Goal: Transaction & Acquisition: Obtain resource

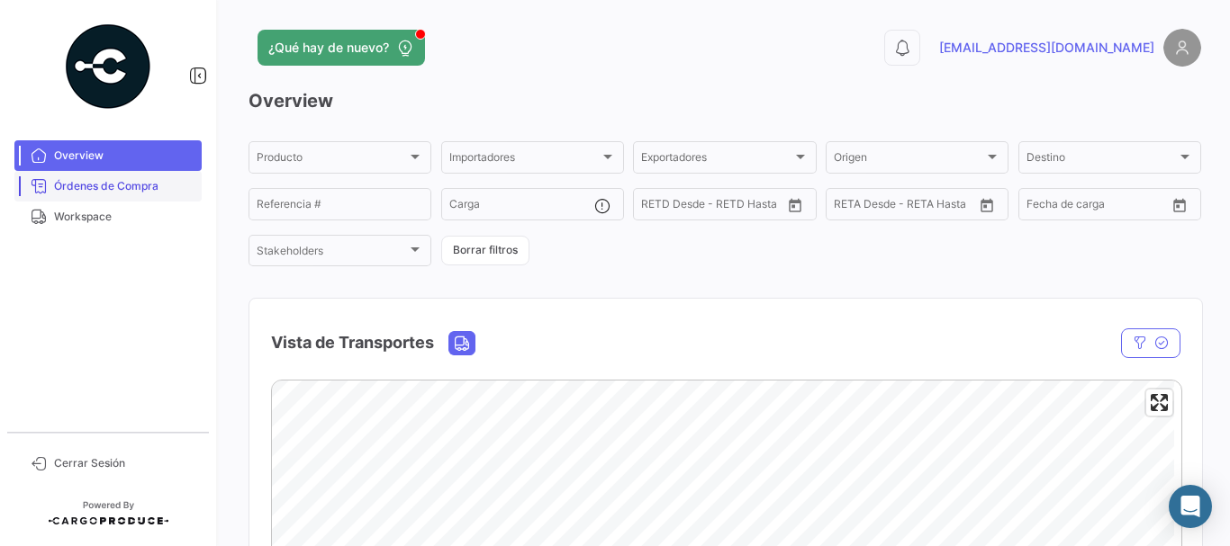
click at [74, 185] on span "Órdenes de Compra" at bounding box center [124, 186] width 140 height 16
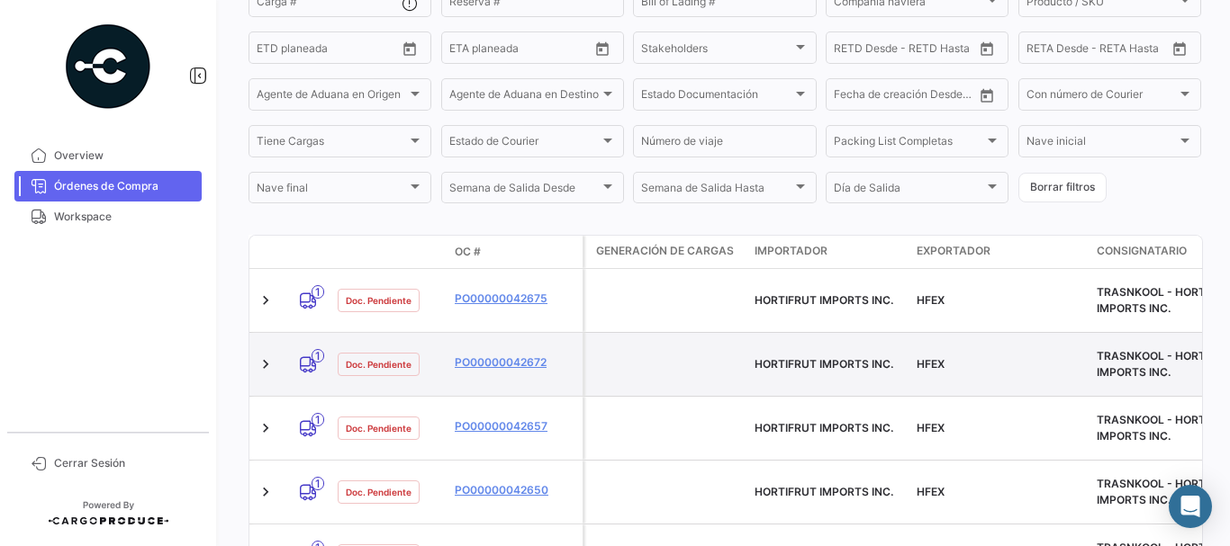
scroll to position [344, 0]
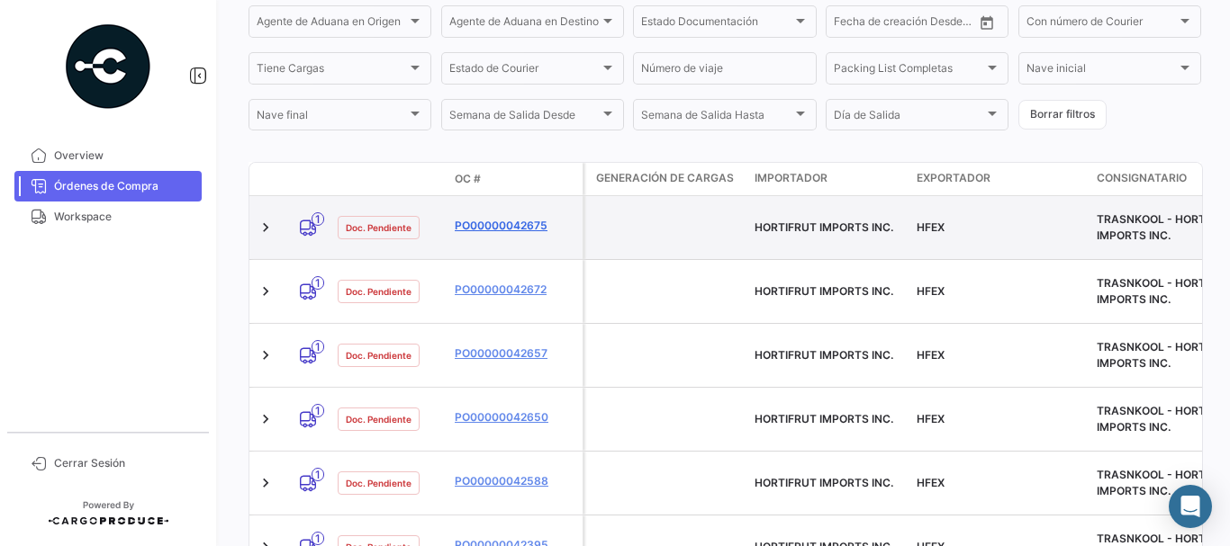
click at [523, 221] on link "PO00000042675" at bounding box center [515, 226] width 121 height 16
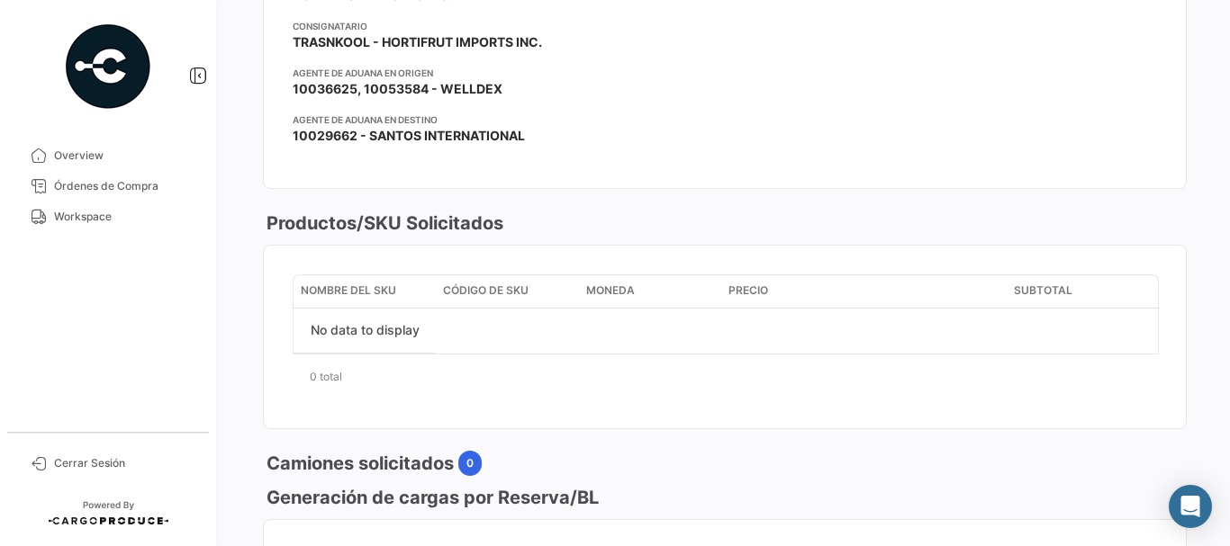
scroll to position [450, 0]
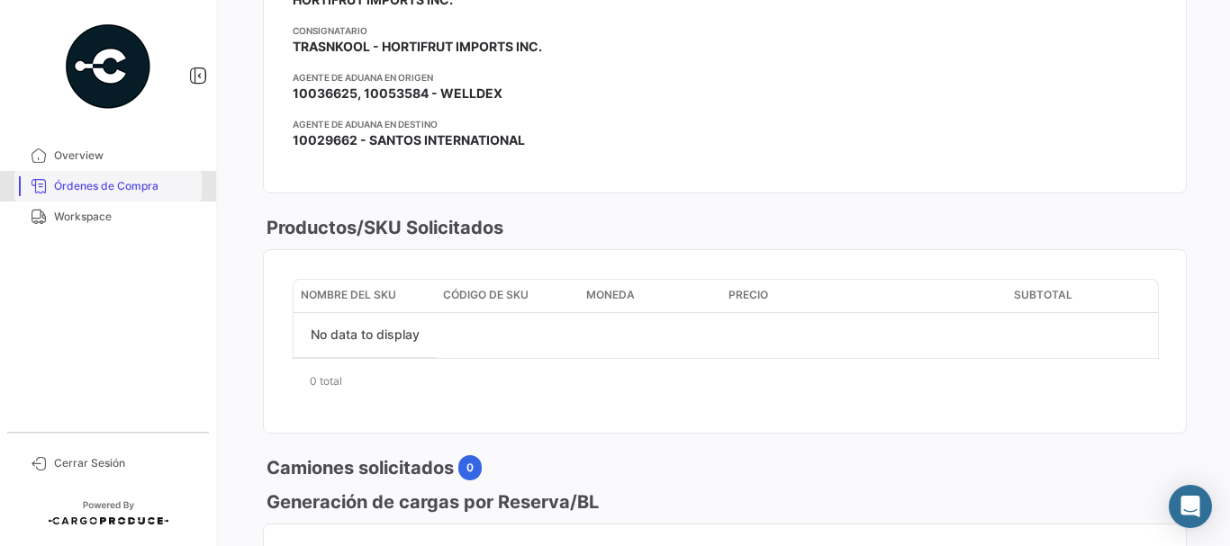
click at [153, 185] on span "Órdenes de Compra" at bounding box center [124, 186] width 140 height 16
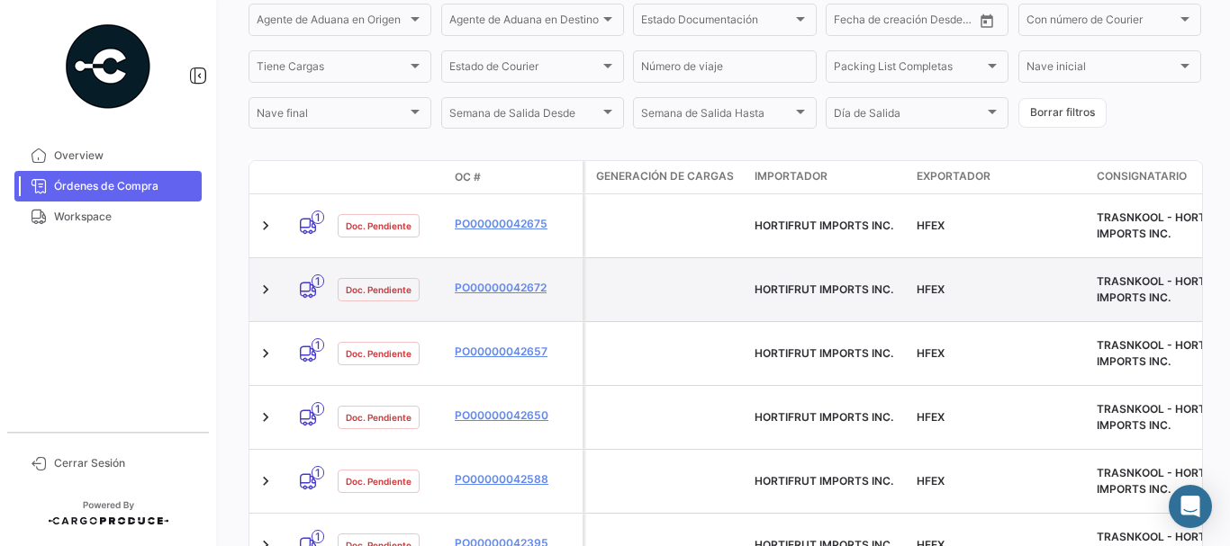
scroll to position [360, 0]
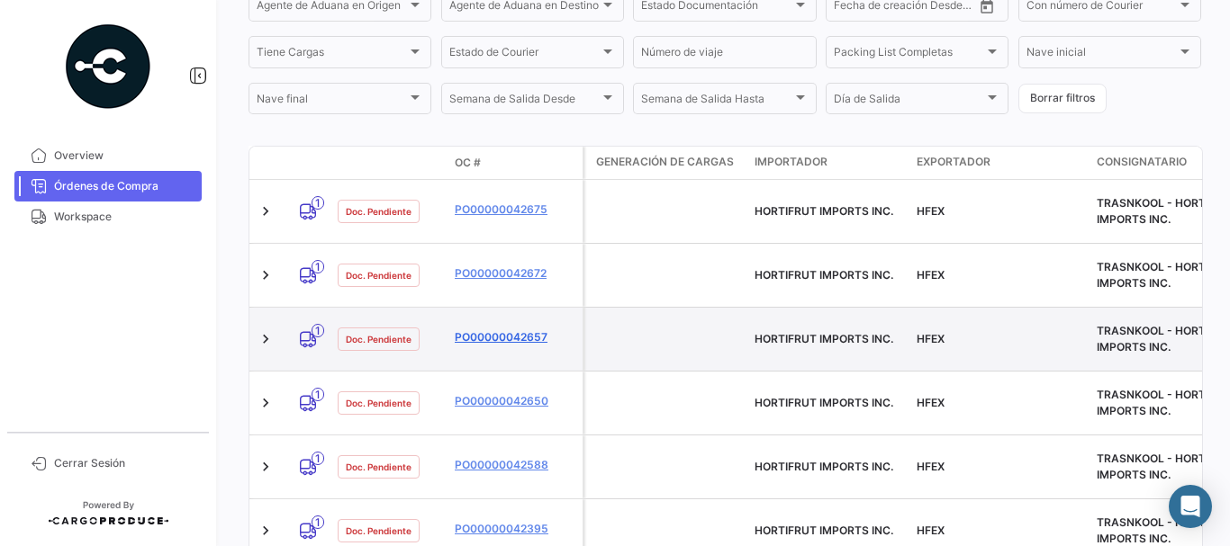
click at [512, 330] on link "PO00000042657" at bounding box center [515, 338] width 121 height 16
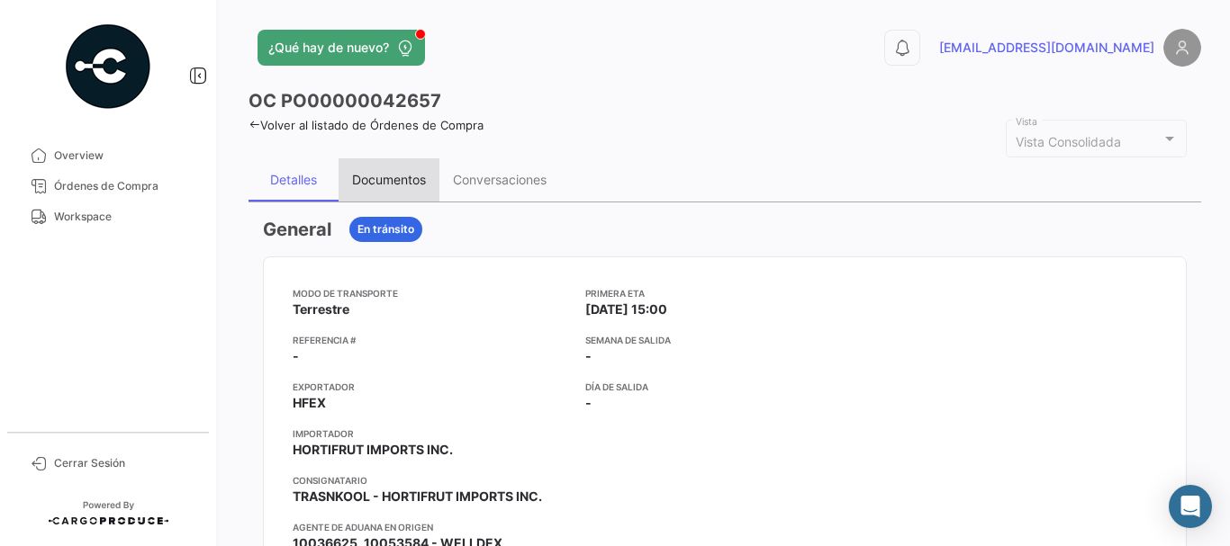
click at [390, 179] on div "Documentos" at bounding box center [389, 179] width 74 height 15
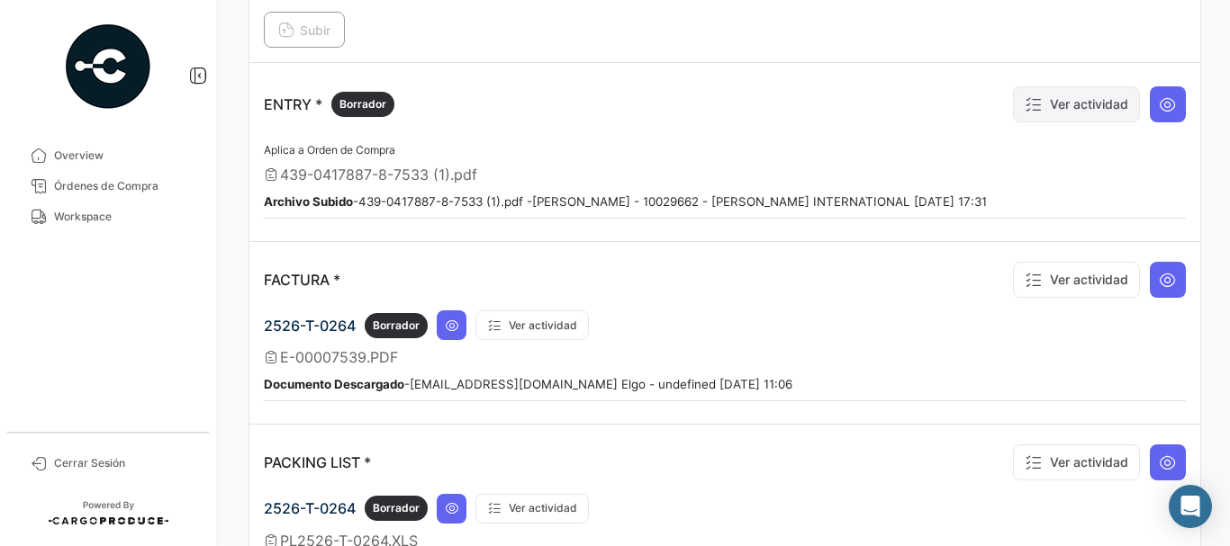
scroll to position [1350, 0]
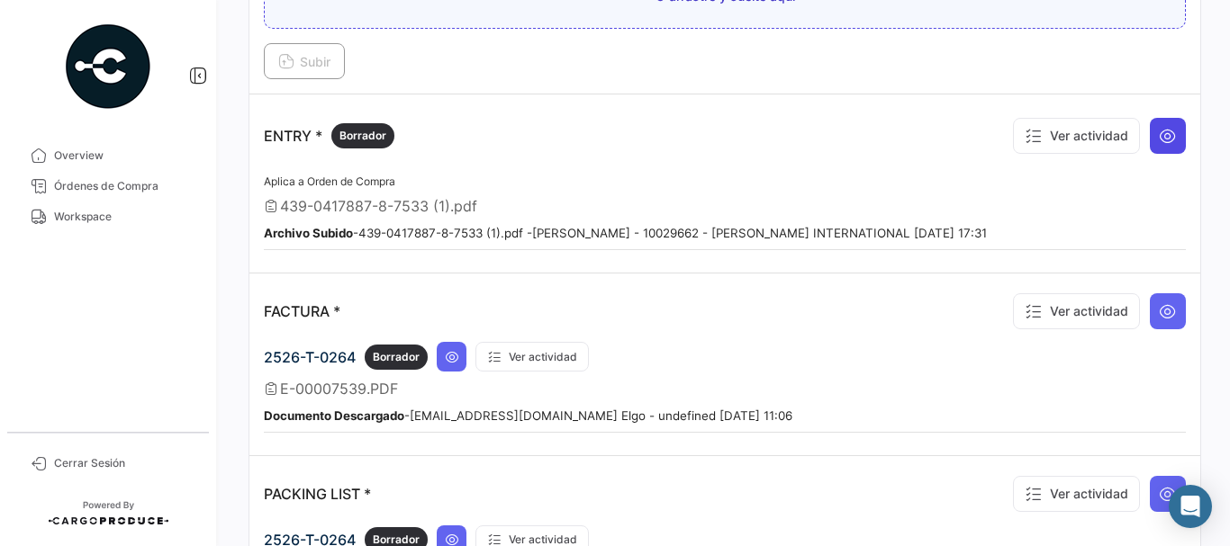
click at [1159, 143] on icon at bounding box center [1168, 136] width 18 height 18
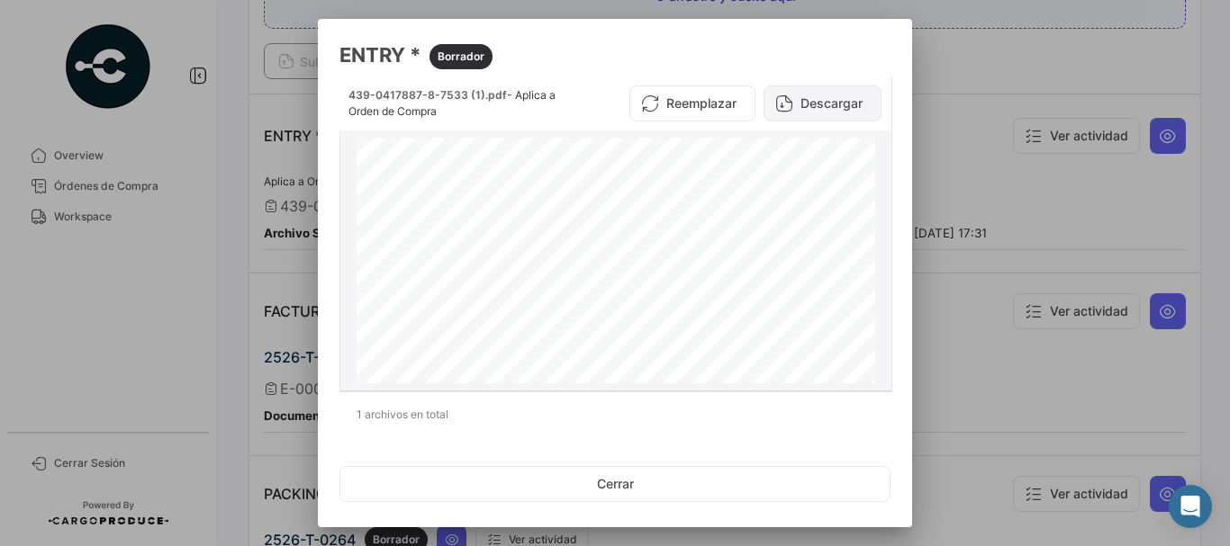
click at [808, 104] on button "Descargar" at bounding box center [822, 104] width 118 height 36
click at [962, 192] on div at bounding box center [615, 273] width 1230 height 546
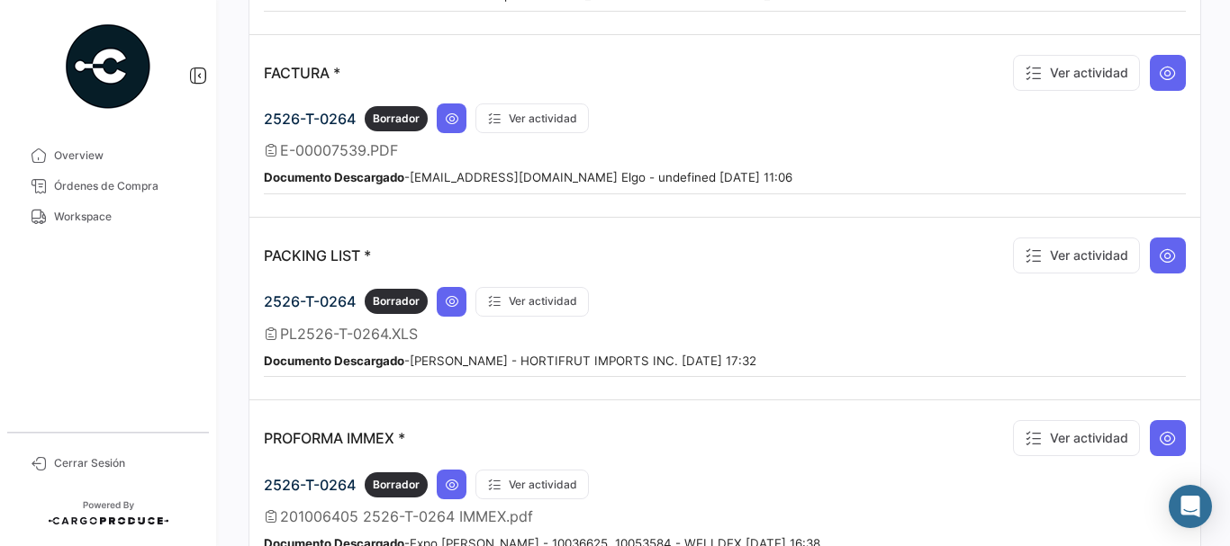
scroll to position [1621, 0]
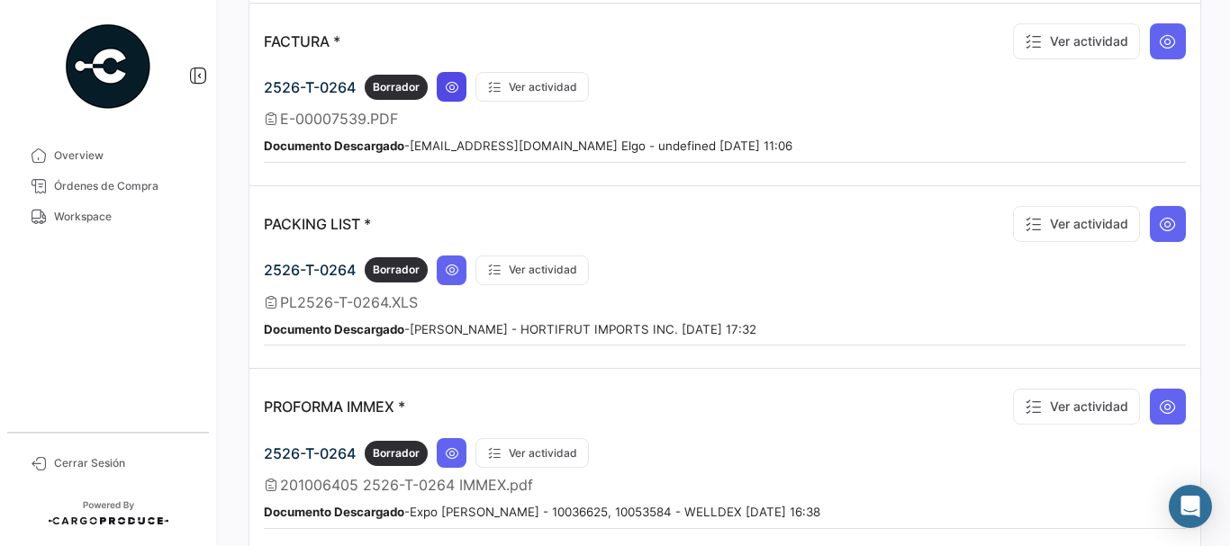
click at [455, 81] on icon at bounding box center [452, 87] width 14 height 14
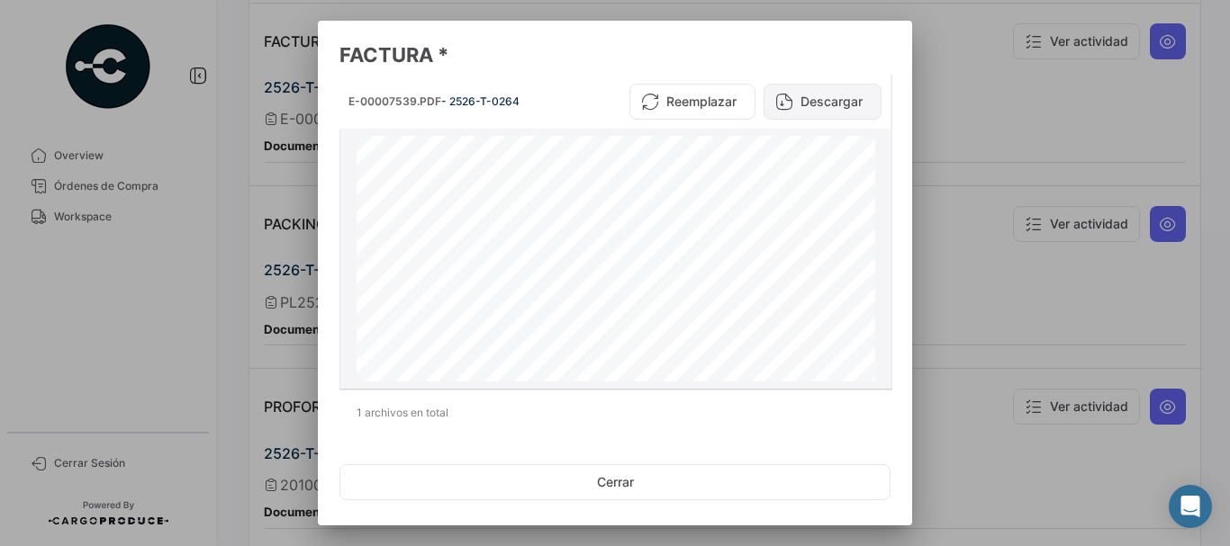
click at [799, 99] on button "Descargar" at bounding box center [822, 102] width 118 height 36
click at [1065, 119] on div at bounding box center [615, 273] width 1230 height 546
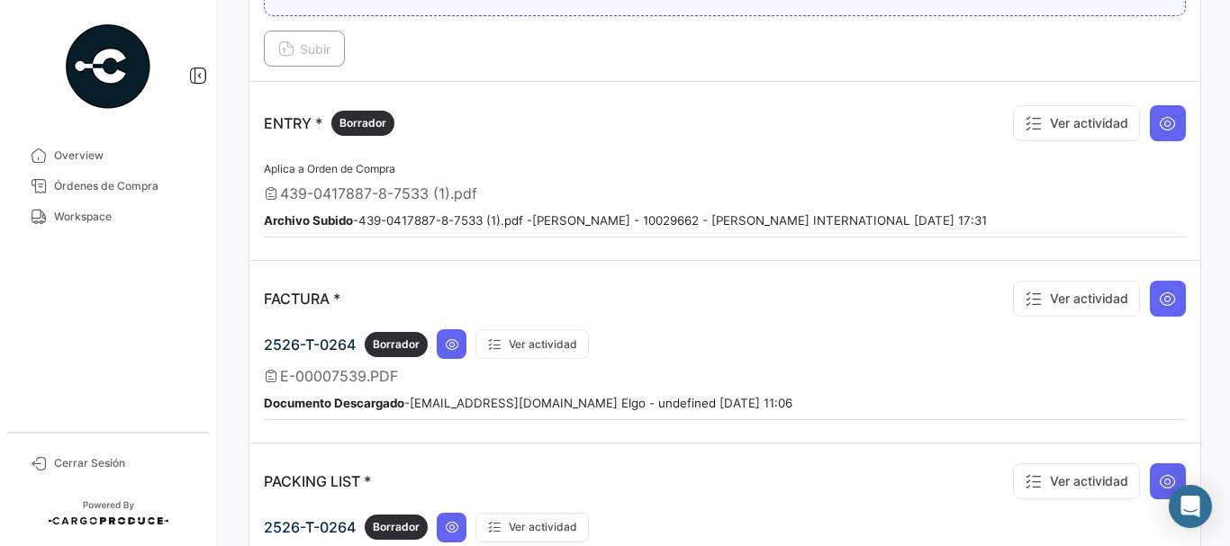
scroll to position [1101, 0]
